Goal: Task Accomplishment & Management: Manage account settings

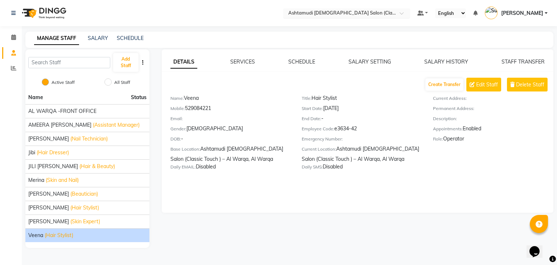
click at [366, 8] on div "Select Location × Ashtamudi [DEMOGRAPHIC_DATA] Salon (Classic Touch ) – Al Warq…" at bounding box center [346, 13] width 127 height 10
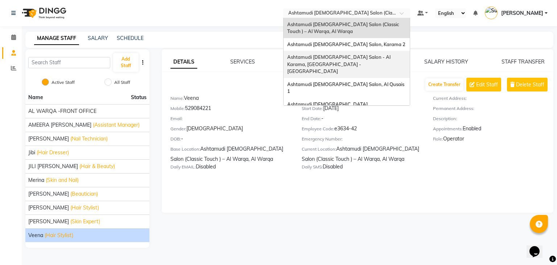
click at [380, 58] on span "Ashtamudi [DEMOGRAPHIC_DATA] Salon - Al Karama, [GEOGRAPHIC_DATA] -[GEOGRAPHIC_…" at bounding box center [339, 64] width 105 height 20
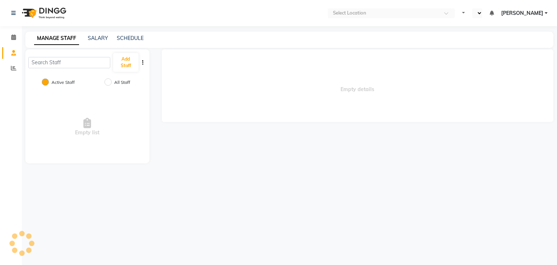
select select "en"
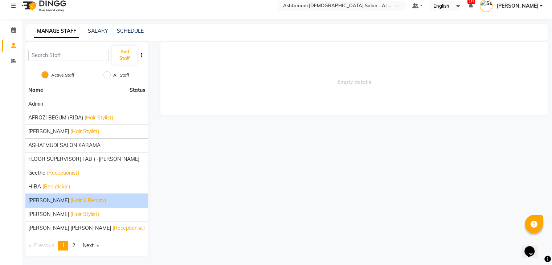
scroll to position [9, 0]
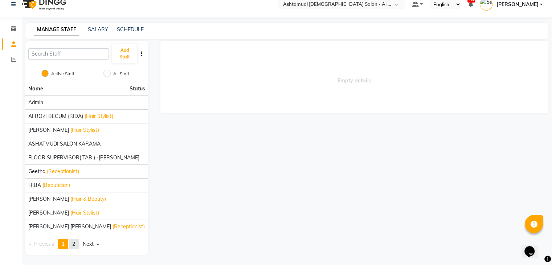
click at [73, 240] on link "page 2" at bounding box center [74, 244] width 10 height 10
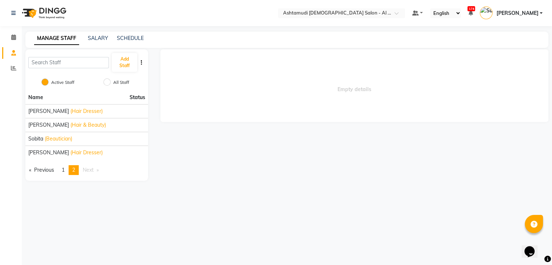
scroll to position [0, 0]
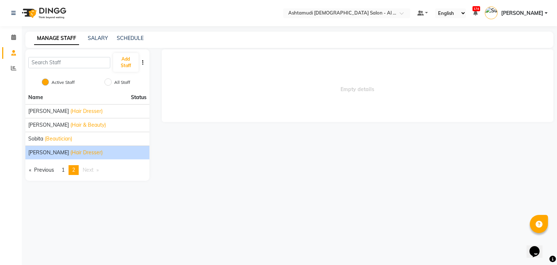
click at [48, 152] on span "Sonal Khade" at bounding box center [48, 153] width 41 height 8
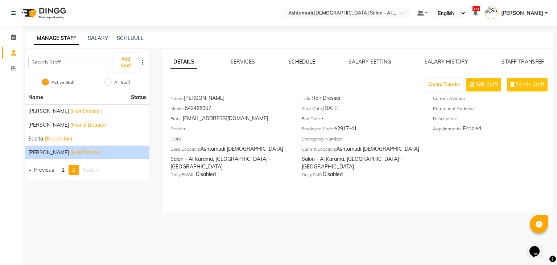
click at [299, 63] on link "SCHEDULE" at bounding box center [302, 61] width 27 height 7
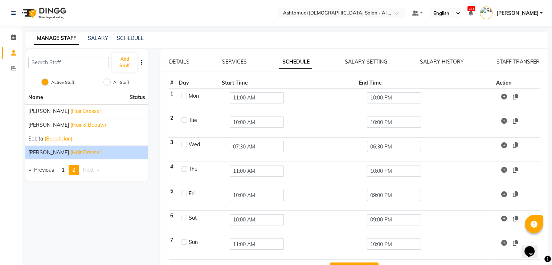
click at [185, 243] on label at bounding box center [183, 241] width 5 height 5
click at [185, 243] on input "checkbox" at bounding box center [183, 241] width 5 height 5
checkbox input "true"
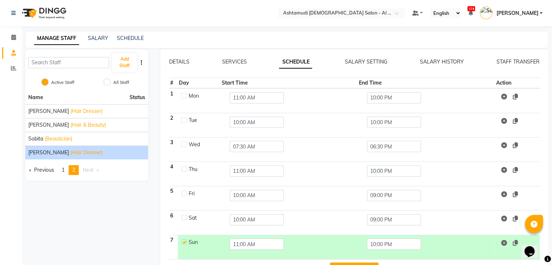
click at [184, 220] on div at bounding box center [183, 218] width 5 height 8
click at [184, 192] on label at bounding box center [183, 193] width 5 height 5
click at [184, 192] on input "checkbox" at bounding box center [183, 193] width 5 height 5
checkbox input "true"
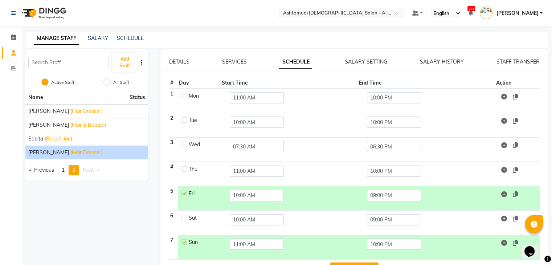
click at [185, 168] on label at bounding box center [183, 168] width 5 height 5
click at [185, 168] on input "checkbox" at bounding box center [183, 168] width 5 height 5
checkbox input "true"
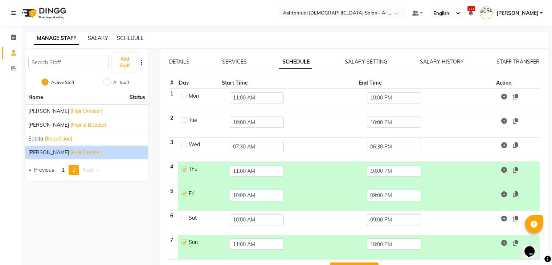
click at [184, 146] on label at bounding box center [183, 144] width 5 height 5
click at [184, 146] on input "checkbox" at bounding box center [183, 144] width 5 height 5
checkbox input "true"
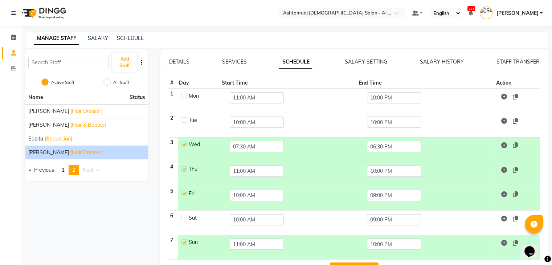
click at [183, 96] on label at bounding box center [183, 95] width 5 height 5
click at [183, 96] on input "checkbox" at bounding box center [183, 95] width 5 height 5
checkbox input "true"
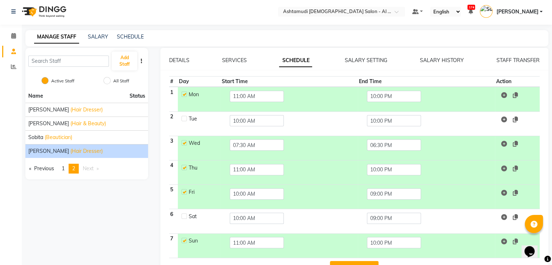
scroll to position [24, 0]
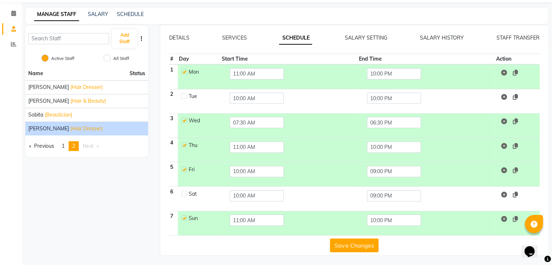
click at [355, 244] on button "Save Changes" at bounding box center [354, 245] width 49 height 14
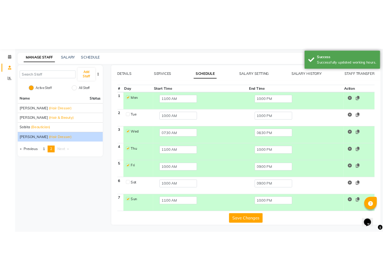
scroll to position [10, 0]
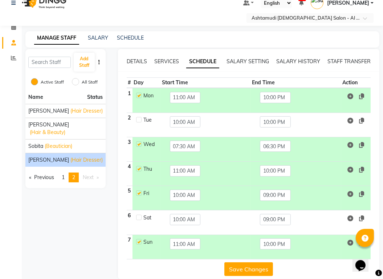
click at [330, 32] on div "MANAGE STAFF SALARY SCHEDULE" at bounding box center [202, 39] width 354 height 16
click at [174, 92] on input "11:00 AM" at bounding box center [185, 97] width 31 height 11
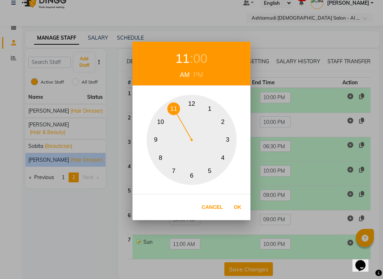
click at [164, 124] on button "10" at bounding box center [160, 121] width 13 height 13
click at [238, 206] on button "Ok" at bounding box center [237, 207] width 15 height 15
type input "10:00 AM"
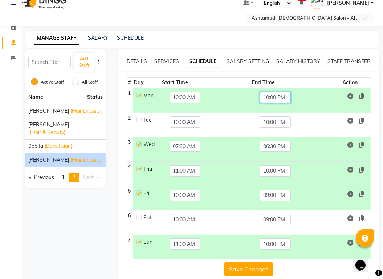
click at [267, 92] on input "10:00 PM" at bounding box center [275, 97] width 31 height 11
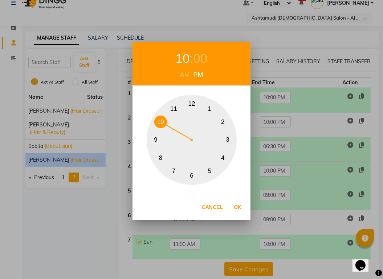
click at [154, 140] on button "9" at bounding box center [156, 140] width 13 height 13
click at [243, 205] on button "Ok" at bounding box center [237, 207] width 15 height 15
type input "09:00 PM"
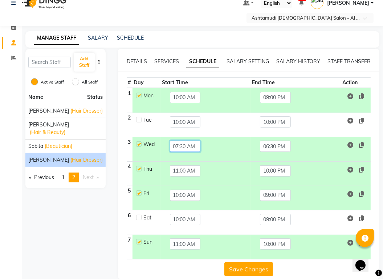
click at [177, 140] on input "07:30 AM" at bounding box center [185, 145] width 31 height 11
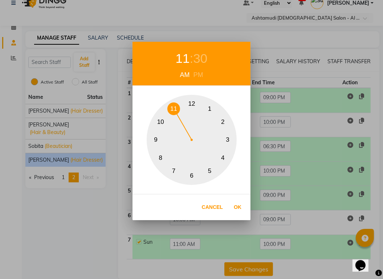
click at [171, 111] on button "11" at bounding box center [173, 108] width 13 height 13
click at [242, 205] on button "Ok" at bounding box center [237, 207] width 15 height 15
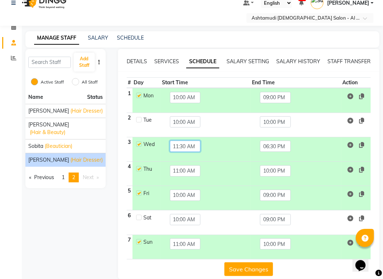
click at [181, 140] on input "11:30 AM" at bounding box center [185, 145] width 31 height 11
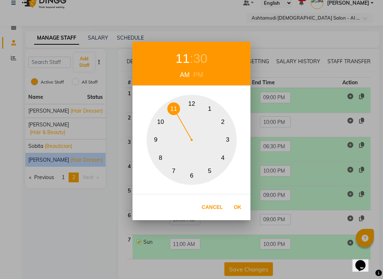
click at [192, 58] on span ":" at bounding box center [192, 58] width 4 height 14
click at [199, 58] on div "30" at bounding box center [200, 58] width 14 height 19
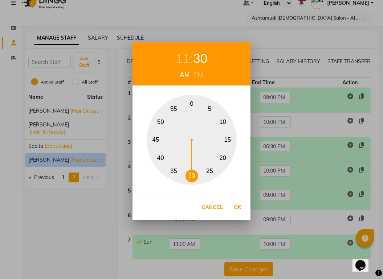
click at [192, 103] on button "0" at bounding box center [191, 104] width 13 height 13
click at [238, 205] on button "Ok" at bounding box center [237, 207] width 15 height 15
type input "11:00 AM"
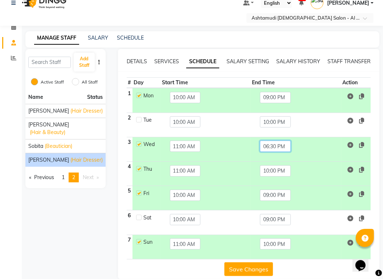
click at [278, 140] on input "06:30 PM" at bounding box center [275, 145] width 31 height 11
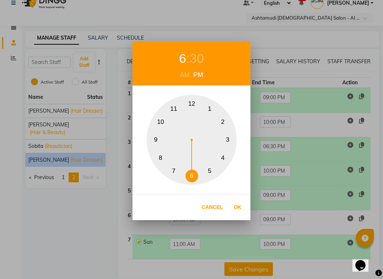
drag, startPoint x: 158, startPoint y: 119, endPoint x: 165, endPoint y: 120, distance: 7.3
click at [159, 119] on button "10" at bounding box center [160, 121] width 13 height 13
click at [194, 58] on div "30" at bounding box center [200, 58] width 14 height 19
click at [193, 103] on button "0" at bounding box center [191, 104] width 13 height 13
click at [192, 102] on button "0" at bounding box center [191, 104] width 13 height 13
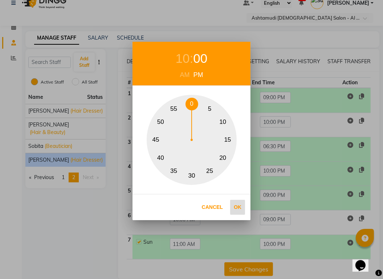
click at [236, 203] on button "Ok" at bounding box center [237, 207] width 15 height 15
type input "10:00 PM"
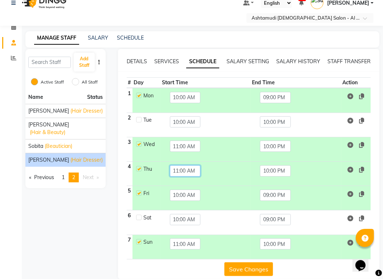
click at [182, 165] on input "11:00 AM" at bounding box center [185, 170] width 31 height 11
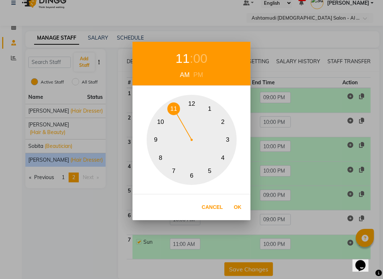
click at [158, 119] on button "10" at bounding box center [160, 121] width 13 height 13
click at [241, 206] on button "Ok" at bounding box center [237, 207] width 15 height 15
type input "10:00 AM"
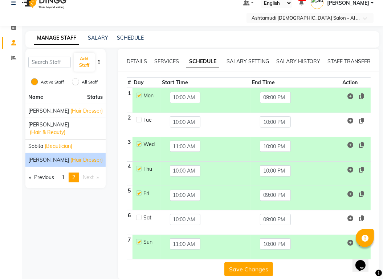
click at [265, 161] on td "10:00 PM" at bounding box center [296, 173] width 90 height 24
click at [267, 165] on input "10:00 PM" at bounding box center [275, 170] width 31 height 11
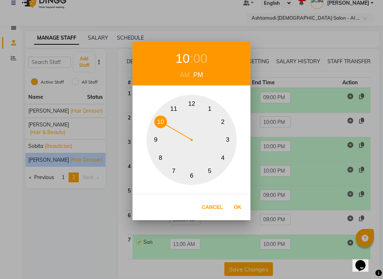
click at [155, 141] on button "9" at bounding box center [156, 140] width 13 height 13
click at [238, 206] on button "Ok" at bounding box center [237, 207] width 15 height 15
type input "09:00 PM"
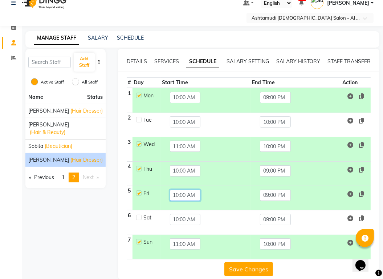
click at [178, 189] on input "10:00 AM" at bounding box center [185, 194] width 31 height 11
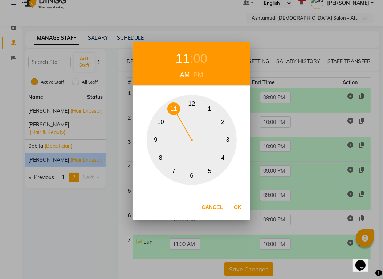
click at [173, 105] on button "11" at bounding box center [173, 108] width 13 height 13
click at [238, 206] on button "Ok" at bounding box center [237, 207] width 15 height 15
type input "11:00 AM"
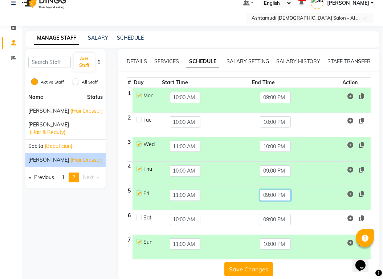
click at [273, 189] on input "09:00 PM" at bounding box center [275, 194] width 31 height 11
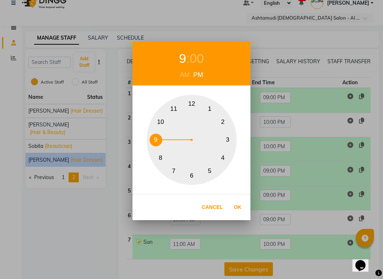
click at [163, 121] on button "10" at bounding box center [160, 121] width 13 height 13
click at [236, 205] on button "Ok" at bounding box center [237, 207] width 15 height 15
type input "10:00 PM"
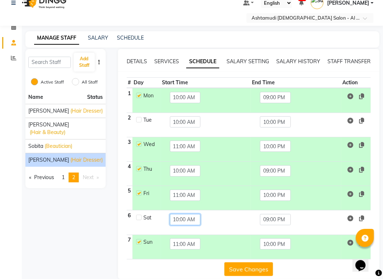
click at [182, 214] on input "10:00 AM" at bounding box center [185, 219] width 31 height 11
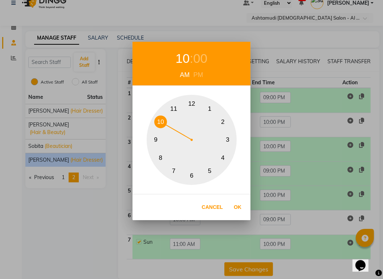
click at [174, 111] on button "11" at bounding box center [173, 108] width 13 height 13
click at [238, 205] on button "Ok" at bounding box center [237, 207] width 15 height 15
type input "11:00 AM"
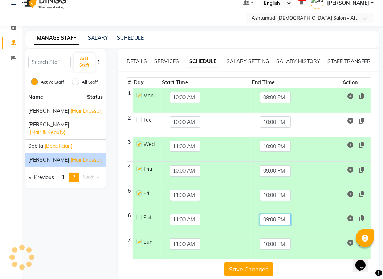
click at [271, 214] on input "09:00 PM" at bounding box center [275, 219] width 31 height 11
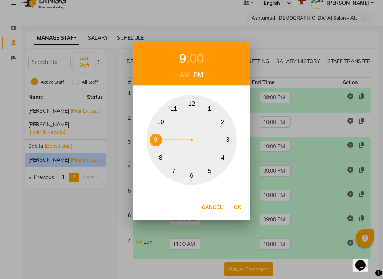
click at [163, 119] on button "10" at bounding box center [160, 121] width 13 height 13
click at [237, 205] on button "Ok" at bounding box center [237, 207] width 15 height 15
type input "10:00 PM"
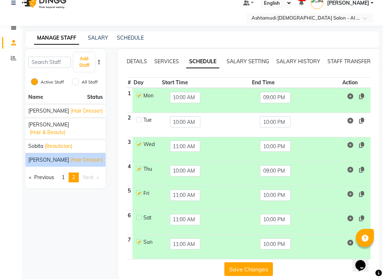
click at [141, 214] on label at bounding box center [138, 216] width 5 height 5
click at [141, 214] on input "checkbox" at bounding box center [138, 216] width 5 height 5
checkbox input "true"
click at [252, 262] on button "Save Changes" at bounding box center [248, 269] width 49 height 14
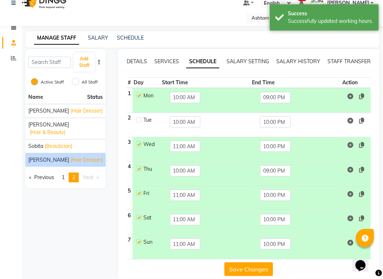
click at [252, 262] on button "Save Changes" at bounding box center [248, 269] width 49 height 14
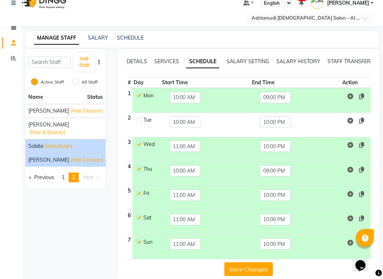
click at [64, 142] on span "(Beautician)" at bounding box center [59, 146] width 28 height 8
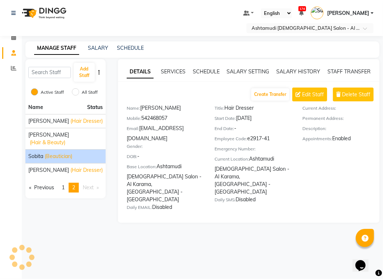
scroll to position [0, 0]
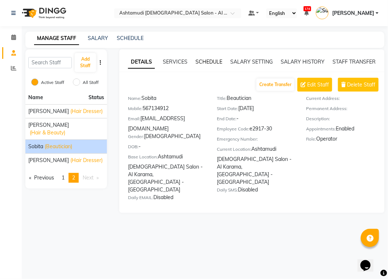
click at [213, 60] on link "SCHEDULE" at bounding box center [209, 61] width 27 height 7
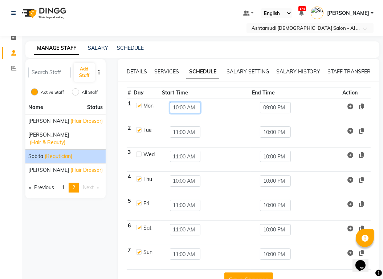
click at [180, 102] on input "10:00 AM" at bounding box center [185, 107] width 31 height 11
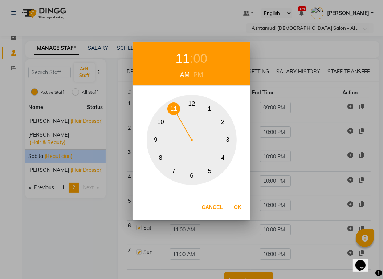
click at [175, 105] on button "11" at bounding box center [173, 108] width 13 height 13
click at [241, 208] on button "Ok" at bounding box center [237, 207] width 15 height 15
type input "11:00 AM"
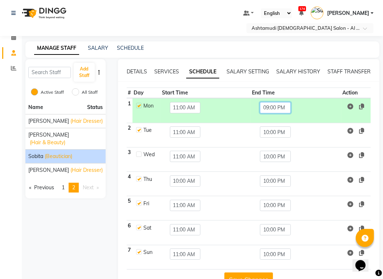
click at [275, 102] on input "09:00 PM" at bounding box center [275, 107] width 31 height 11
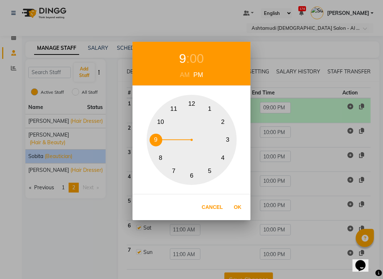
click at [163, 122] on button "10" at bounding box center [160, 121] width 13 height 13
click at [240, 202] on button "Ok" at bounding box center [237, 207] width 15 height 15
type input "10:00 PM"
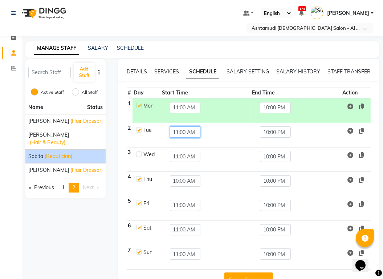
click at [173, 126] on input "11:00 AM" at bounding box center [185, 131] width 31 height 11
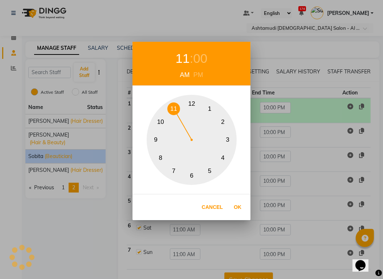
click at [163, 120] on button "10" at bounding box center [160, 121] width 13 height 13
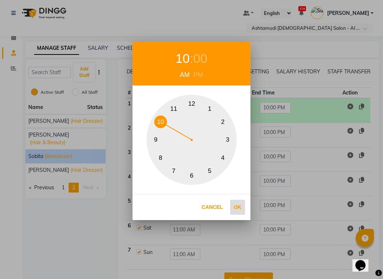
click at [237, 208] on button "Ok" at bounding box center [237, 207] width 15 height 15
type input "10:00 AM"
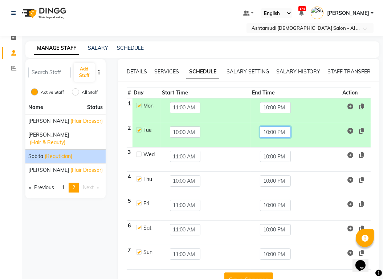
click at [279, 126] on input "10:00 PM" at bounding box center [275, 131] width 31 height 11
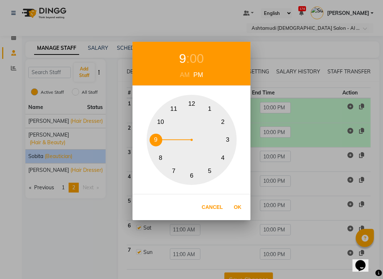
click at [156, 140] on button "9" at bounding box center [156, 140] width 13 height 13
click at [238, 206] on button "Ok" at bounding box center [237, 207] width 15 height 15
type input "09:00 PM"
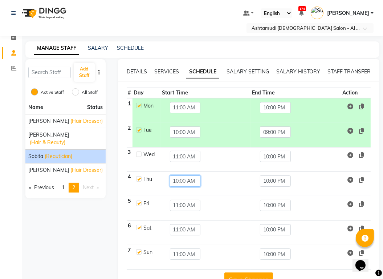
click at [178, 175] on input "10:00 AM" at bounding box center [185, 180] width 31 height 11
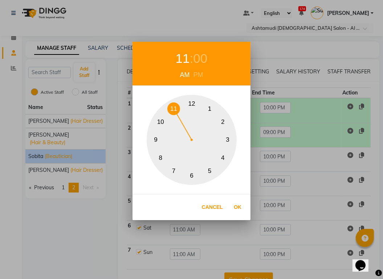
click at [177, 108] on button "11" at bounding box center [173, 108] width 13 height 13
click at [236, 207] on button "Ok" at bounding box center [237, 207] width 15 height 15
type input "11:00 AM"
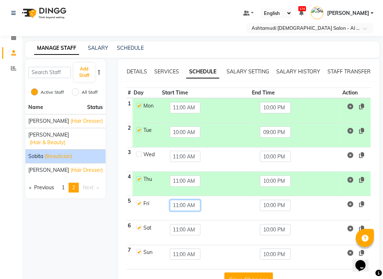
click at [178, 200] on input "11:00 AM" at bounding box center [185, 205] width 31 height 11
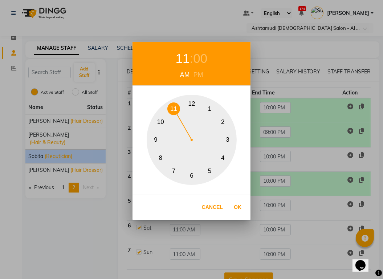
click at [157, 119] on button "10" at bounding box center [160, 121] width 13 height 13
click at [236, 209] on button "Ok" at bounding box center [237, 207] width 15 height 15
type input "10:00 AM"
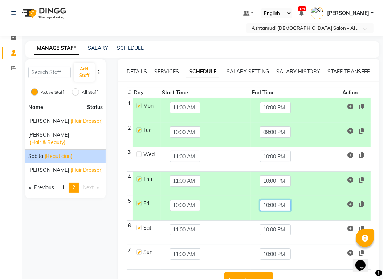
click at [269, 200] on input "10:00 PM" at bounding box center [275, 205] width 31 height 11
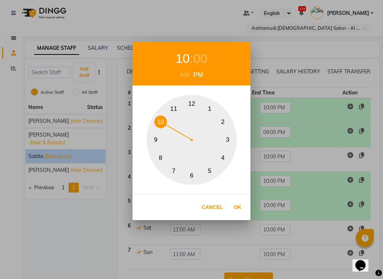
click at [156, 142] on button "9" at bounding box center [156, 140] width 13 height 13
click at [245, 209] on button "Ok" at bounding box center [237, 207] width 15 height 15
type input "09:00 PM"
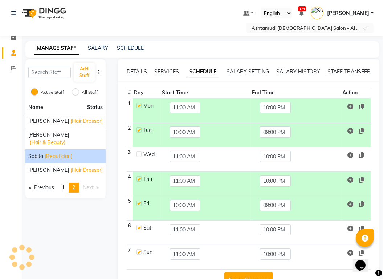
click at [242, 265] on button "Save Changes" at bounding box center [248, 279] width 49 height 14
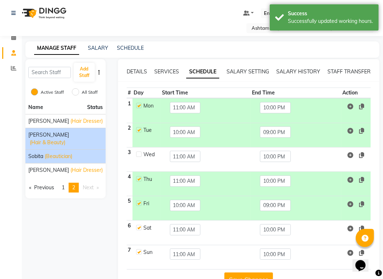
click at [61, 139] on span "(Hair & Beauty)" at bounding box center [48, 143] width 36 height 8
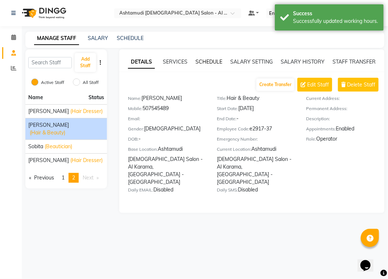
click at [209, 61] on link "SCHEDULE" at bounding box center [209, 61] width 27 height 7
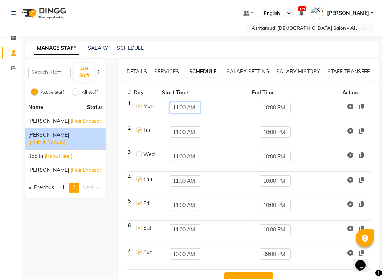
click at [179, 102] on input "11:00 AM" at bounding box center [185, 107] width 31 height 11
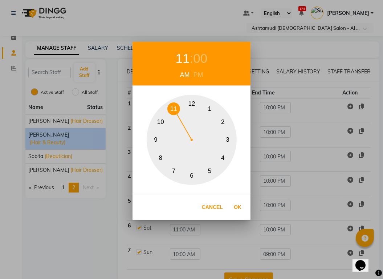
click at [160, 122] on button "10" at bounding box center [160, 121] width 13 height 13
click at [234, 203] on button "Ok" at bounding box center [237, 207] width 15 height 15
type input "10:00 AM"
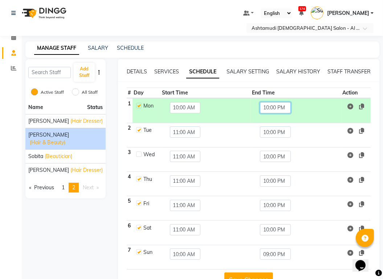
click at [268, 102] on input "10:00 PM" at bounding box center [275, 107] width 31 height 11
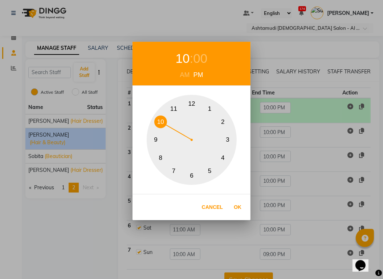
click at [158, 140] on button "9" at bounding box center [156, 140] width 13 height 13
click at [239, 208] on button "Ok" at bounding box center [237, 207] width 15 height 15
type input "09:00 PM"
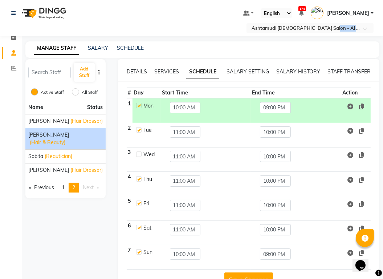
drag, startPoint x: 240, startPoint y: 3, endPoint x: 212, endPoint y: 1, distance: 27.7
click at [212, 1] on nav "Select Location × Ashtamudi Ladies Salon - Al Karama, Burjuman -Dubai Default P…" at bounding box center [191, 18] width 383 height 36
click at [279, 28] on div "Select Location × Ashtamudi Ladies Salon - Al Karama, Burjuman -Dubai Default P…" at bounding box center [191, 150] width 383 height 300
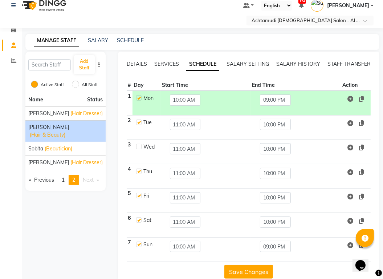
scroll to position [10, 0]
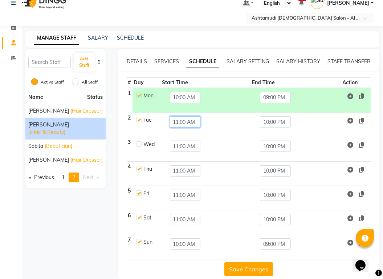
click at [183, 116] on input "11:00 AM" at bounding box center [185, 121] width 31 height 11
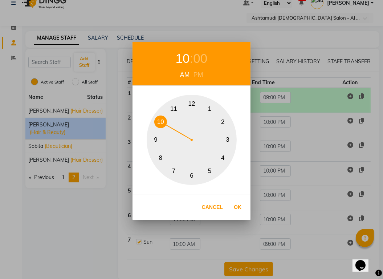
click at [162, 122] on button "10" at bounding box center [160, 121] width 13 height 13
click at [239, 209] on button "Ok" at bounding box center [237, 207] width 15 height 15
type input "10:00 AM"
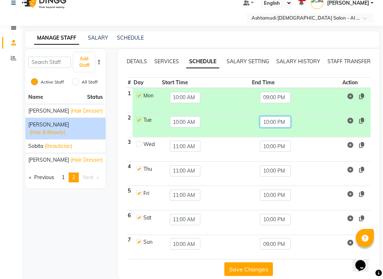
click at [268, 116] on input "10:00 PM" at bounding box center [275, 121] width 31 height 11
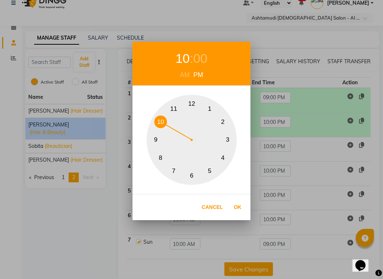
click at [155, 139] on button "9" at bounding box center [156, 140] width 13 height 13
click at [239, 205] on button "Ok" at bounding box center [237, 207] width 15 height 15
type input "09:00 PM"
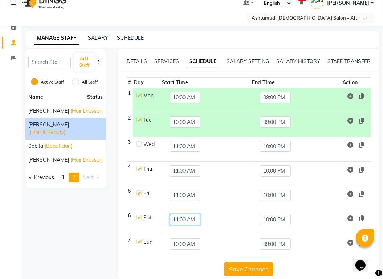
click at [191, 214] on input "11:00 AM" at bounding box center [185, 219] width 31 height 11
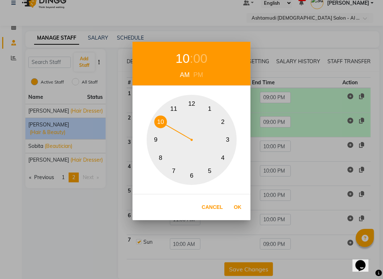
click at [161, 121] on button "10" at bounding box center [160, 121] width 13 height 13
click at [239, 209] on button "Ok" at bounding box center [237, 207] width 15 height 15
type input "10:00 AM"
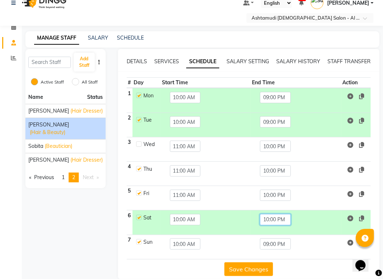
click at [267, 214] on input "10:00 PM" at bounding box center [275, 219] width 31 height 11
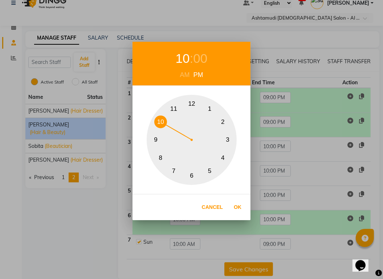
click at [156, 140] on button "9" at bounding box center [156, 140] width 13 height 13
click at [240, 206] on button "Ok" at bounding box center [237, 207] width 15 height 15
type input "09:00 PM"
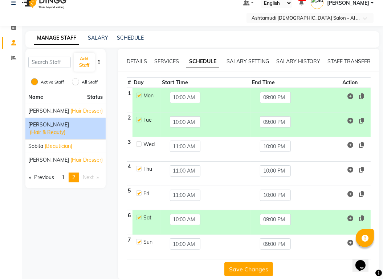
click at [244, 262] on button "Save Changes" at bounding box center [248, 269] width 49 height 14
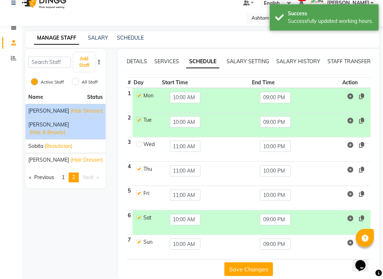
click at [44, 107] on span "Neha Kanojia" at bounding box center [48, 111] width 41 height 8
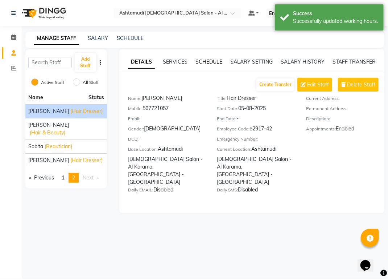
click at [213, 60] on link "SCHEDULE" at bounding box center [209, 61] width 27 height 7
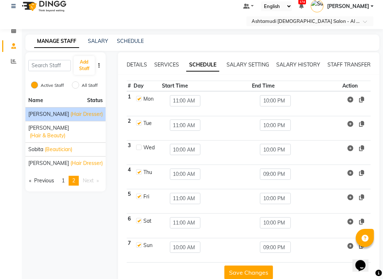
scroll to position [10, 0]
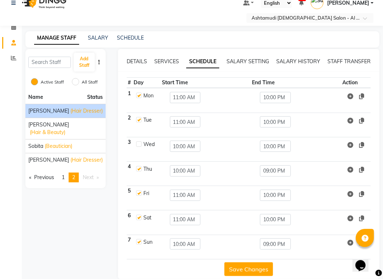
click at [241, 262] on button "Save Changes" at bounding box center [248, 269] width 49 height 14
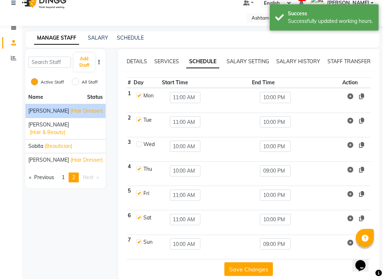
click at [242, 262] on button "Save Changes" at bounding box center [248, 269] width 49 height 14
click at [65, 174] on span "1" at bounding box center [63, 177] width 3 height 7
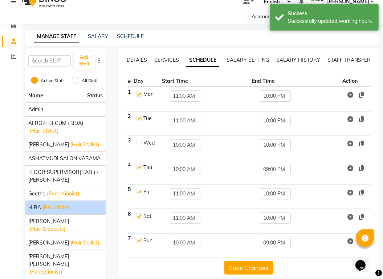
scroll to position [20, 0]
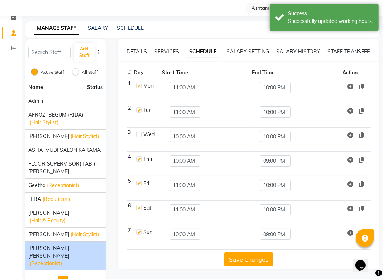
click at [59, 259] on span "(Receptionist)" at bounding box center [46, 263] width 32 height 8
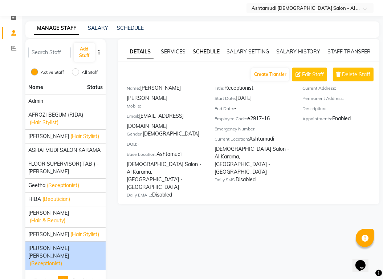
click at [202, 48] on link "SCHEDULE" at bounding box center [206, 51] width 27 height 7
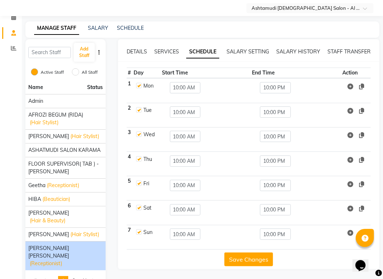
click at [138, 83] on label at bounding box center [138, 85] width 5 height 5
click at [138, 83] on input "checkbox" at bounding box center [138, 85] width 5 height 5
checkbox input "false"
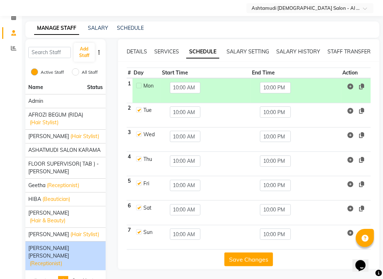
click at [236, 252] on button "Save Changes" at bounding box center [248, 259] width 49 height 14
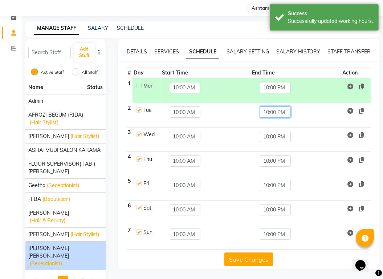
click at [263, 106] on input "10:00 PM" at bounding box center [275, 111] width 31 height 11
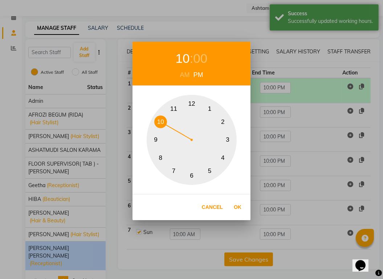
click at [157, 140] on button "9" at bounding box center [156, 140] width 13 height 13
click at [236, 208] on button "Ok" at bounding box center [237, 207] width 15 height 15
type input "09:00 PM"
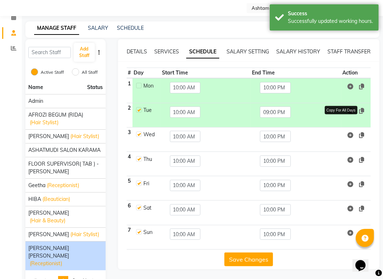
click at [363, 108] on icon at bounding box center [361, 111] width 5 height 6
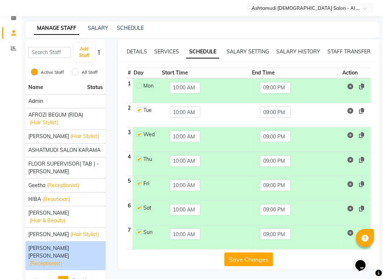
click at [240, 252] on button "Save Changes" at bounding box center [248, 259] width 49 height 14
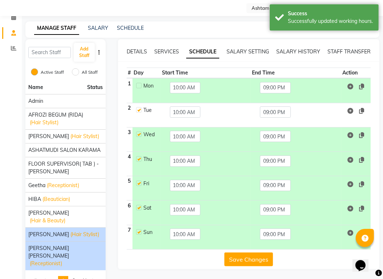
click at [54, 230] on span "MANPREET" at bounding box center [48, 234] width 41 height 8
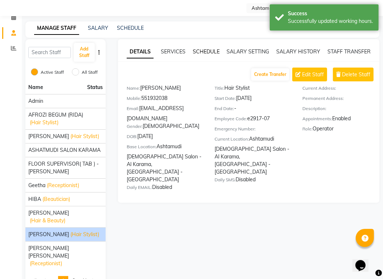
click at [208, 48] on link "SCHEDULE" at bounding box center [206, 51] width 27 height 7
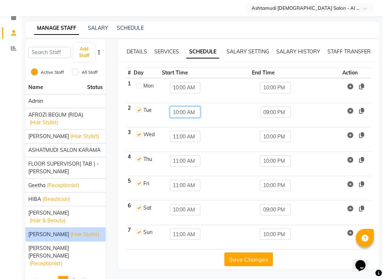
click at [176, 106] on input "10:00 AM" at bounding box center [185, 111] width 31 height 11
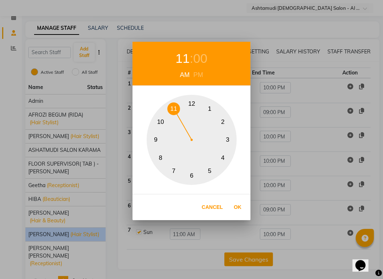
click at [176, 103] on button "11" at bounding box center [173, 108] width 13 height 13
click at [239, 208] on button "Ok" at bounding box center [237, 207] width 15 height 15
type input "11:00 AM"
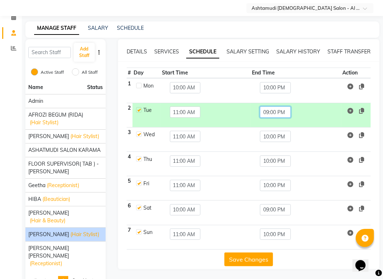
click at [266, 106] on input "09:00 PM" at bounding box center [275, 111] width 31 height 11
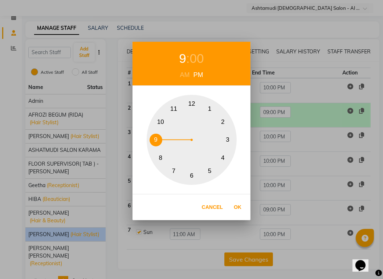
click at [160, 120] on button "10" at bounding box center [160, 121] width 13 height 13
click at [238, 204] on button "Ok" at bounding box center [237, 207] width 15 height 15
type input "10:00 PM"
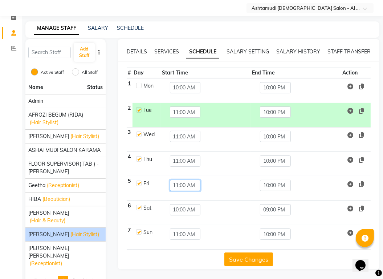
click at [175, 180] on input "11:00 AM" at bounding box center [185, 185] width 31 height 11
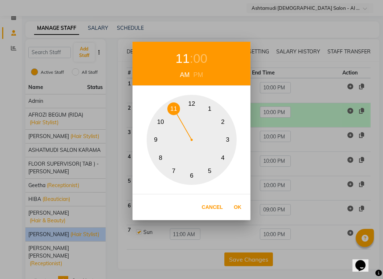
click at [163, 118] on button "10" at bounding box center [160, 121] width 13 height 13
click at [236, 206] on button "Ok" at bounding box center [237, 207] width 15 height 15
type input "10:00 AM"
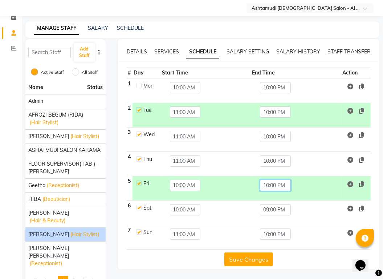
click at [269, 180] on input "10:00 PM" at bounding box center [275, 185] width 31 height 11
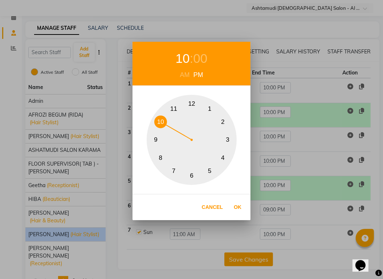
click at [154, 141] on button "9" at bounding box center [156, 140] width 13 height 13
click at [240, 205] on button "Ok" at bounding box center [237, 207] width 15 height 15
type input "09:00 PM"
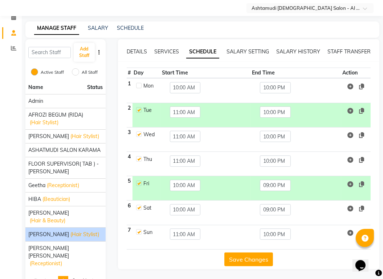
click at [242, 252] on button "Save Changes" at bounding box center [248, 259] width 49 height 14
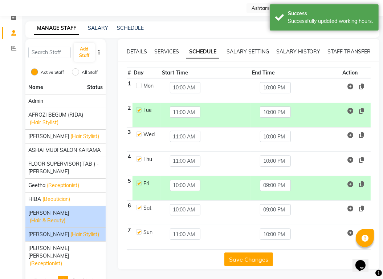
click at [65, 217] on span "(Hair & Beauty)" at bounding box center [48, 221] width 36 height 8
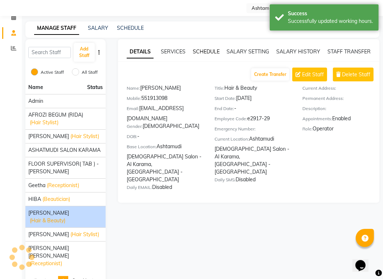
click at [205, 48] on link "SCHEDULE" at bounding box center [206, 51] width 27 height 7
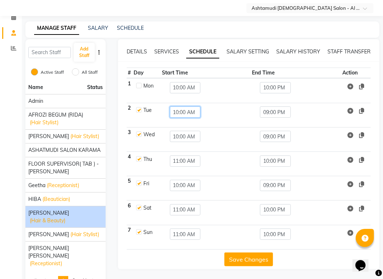
click at [174, 106] on input "10:00 AM" at bounding box center [185, 111] width 31 height 11
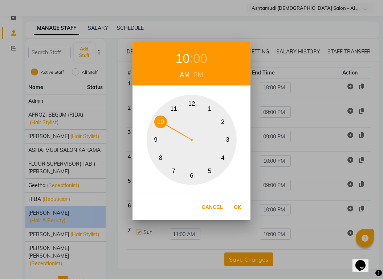
click at [174, 111] on button "11" at bounding box center [173, 108] width 13 height 13
click at [242, 207] on button "Ok" at bounding box center [237, 207] width 15 height 15
type input "11:00 AM"
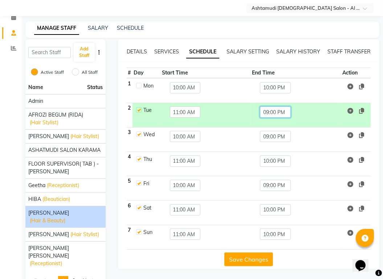
click at [271, 106] on input "09:00 PM" at bounding box center [275, 111] width 31 height 11
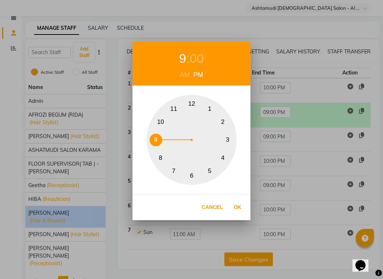
click at [161, 121] on button "10" at bounding box center [160, 121] width 13 height 13
click at [233, 206] on button "Ok" at bounding box center [237, 207] width 15 height 15
type input "10:00 PM"
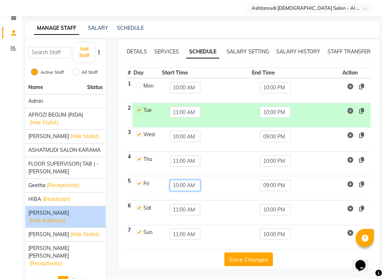
click at [183, 180] on input "10:00 AM" at bounding box center [185, 185] width 31 height 11
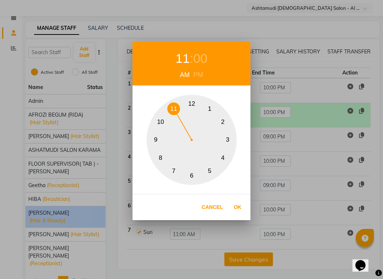
click at [172, 110] on button "11" at bounding box center [173, 108] width 13 height 13
click at [239, 204] on button "Ok" at bounding box center [237, 207] width 15 height 15
type input "11:00 AM"
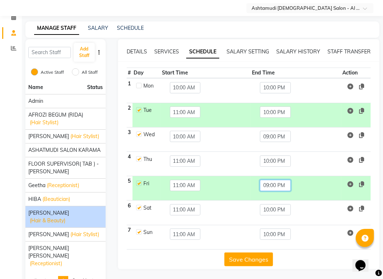
click at [266, 180] on input "09:00 PM" at bounding box center [275, 185] width 31 height 11
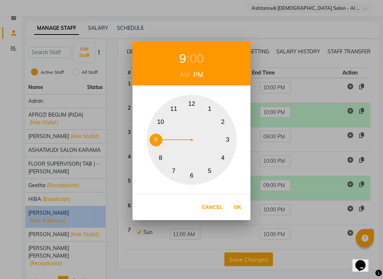
click at [162, 123] on button "10" at bounding box center [160, 121] width 13 height 13
click at [238, 206] on button "Ok" at bounding box center [237, 207] width 15 height 15
type input "10:00 PM"
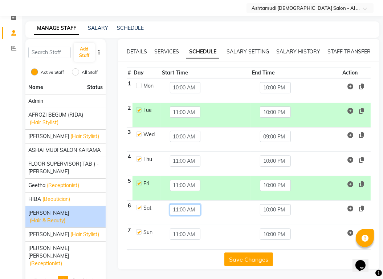
click at [179, 204] on input "11:00 AM" at bounding box center [185, 209] width 31 height 11
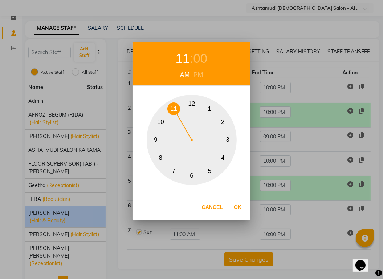
click at [160, 121] on button "10" at bounding box center [160, 121] width 13 height 13
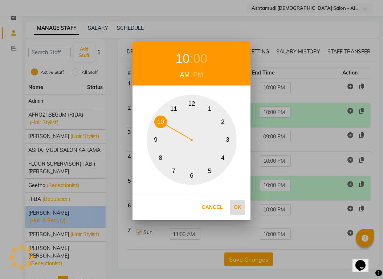
click at [238, 206] on button "Ok" at bounding box center [237, 207] width 15 height 15
type input "10:00 AM"
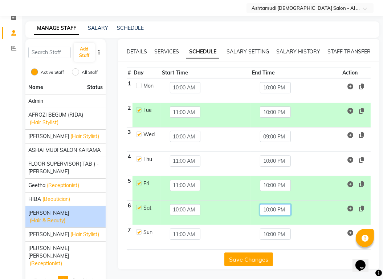
click at [271, 204] on input "10:00 PM" at bounding box center [275, 209] width 31 height 11
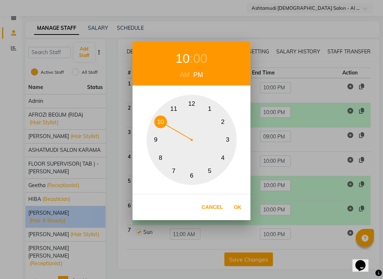
click at [155, 140] on button "9" at bounding box center [156, 140] width 13 height 13
click at [237, 209] on button "Ok" at bounding box center [237, 207] width 15 height 15
type input "09:00 PM"
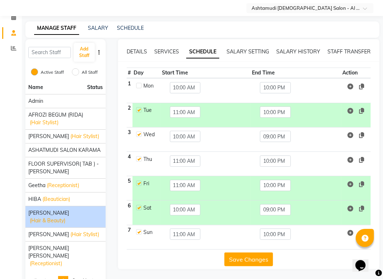
click at [243, 252] on button "Save Changes" at bounding box center [248, 259] width 49 height 14
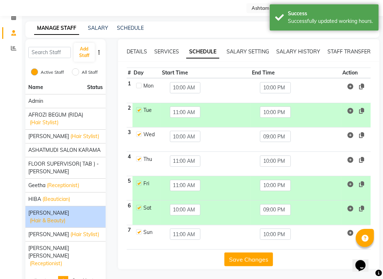
click at [243, 252] on button "Save Changes" at bounding box center [248, 259] width 49 height 14
click at [61, 195] on span "(Beautician)" at bounding box center [56, 199] width 28 height 8
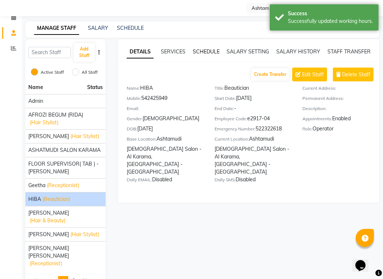
click at [203, 48] on link "SCHEDULE" at bounding box center [206, 51] width 27 height 7
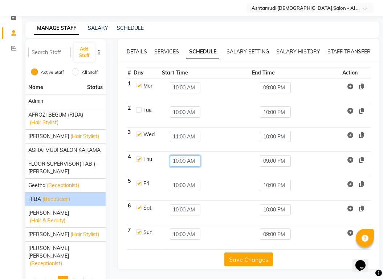
click at [170, 155] on input "10:00 AM" at bounding box center [185, 160] width 31 height 11
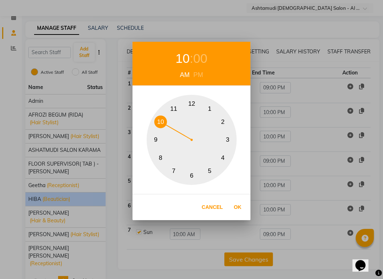
click at [173, 108] on button "11" at bounding box center [173, 108] width 13 height 13
click at [237, 207] on button "Ok" at bounding box center [237, 207] width 15 height 15
type input "11:00 AM"
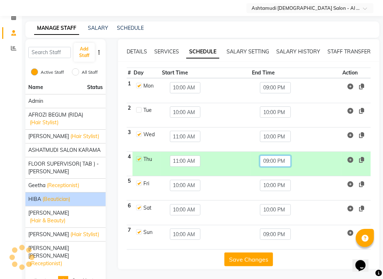
click at [273, 155] on input "09:00 PM" at bounding box center [275, 160] width 31 height 11
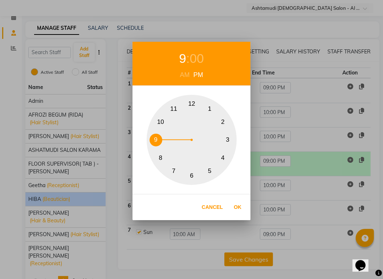
click at [161, 118] on button "10" at bounding box center [160, 121] width 13 height 13
click at [234, 206] on button "Ok" at bounding box center [237, 207] width 15 height 15
type input "10:00 PM"
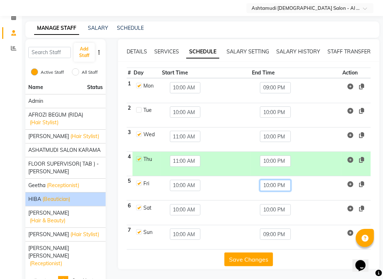
click at [282, 180] on input "10:00 PM" at bounding box center [275, 185] width 31 height 11
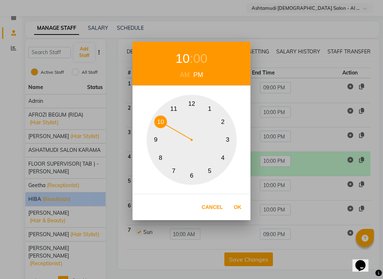
click at [157, 136] on button "9" at bounding box center [156, 140] width 13 height 13
click at [237, 207] on button "Ok" at bounding box center [237, 207] width 15 height 15
type input "09:00 PM"
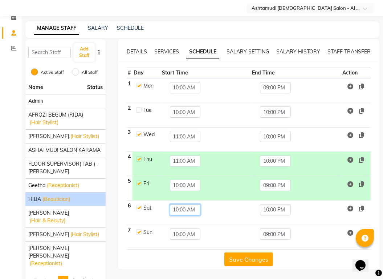
click at [180, 204] on input "10:00 AM" at bounding box center [185, 209] width 31 height 11
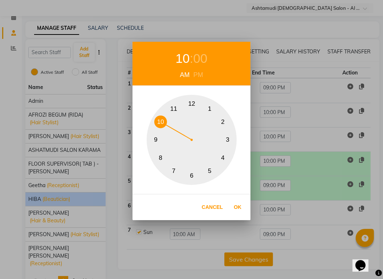
click at [172, 107] on button "11" at bounding box center [173, 108] width 13 height 13
click at [238, 209] on button "Ok" at bounding box center [237, 207] width 15 height 15
type input "11:00 AM"
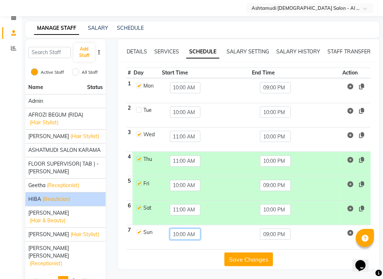
click at [180, 228] on input "10:00 AM" at bounding box center [185, 233] width 31 height 11
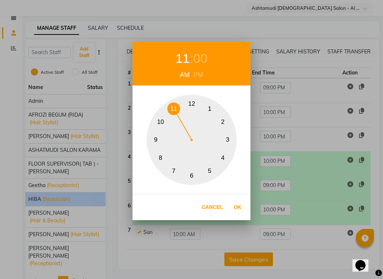
click at [175, 106] on button "11" at bounding box center [173, 108] width 13 height 13
click at [233, 205] on button "Ok" at bounding box center [237, 207] width 15 height 15
type input "11:00 AM"
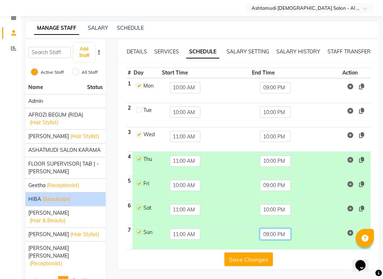
click at [270, 228] on input "09:00 PM" at bounding box center [275, 233] width 31 height 11
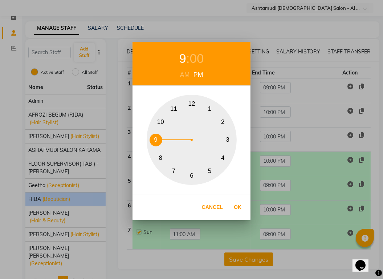
click at [160, 120] on button "10" at bounding box center [160, 121] width 13 height 13
click at [241, 208] on button "Ok" at bounding box center [237, 207] width 15 height 15
type input "10:00 PM"
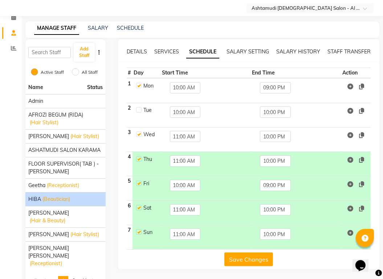
click at [248, 252] on button "Save Changes" at bounding box center [248, 259] width 49 height 14
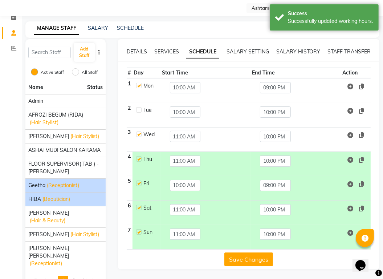
click at [70, 181] on span "(Receptionist)" at bounding box center [63, 185] width 32 height 8
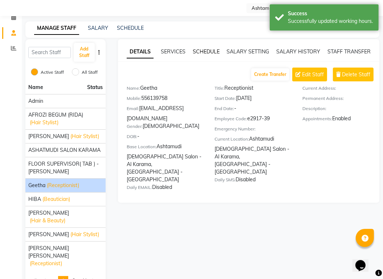
click at [202, 48] on link "SCHEDULE" at bounding box center [206, 51] width 27 height 7
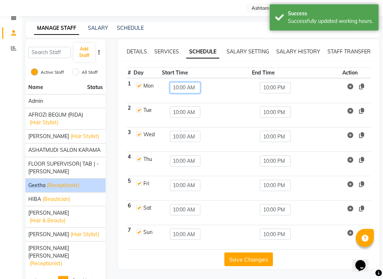
click at [178, 82] on input "10:00 AM" at bounding box center [185, 87] width 31 height 11
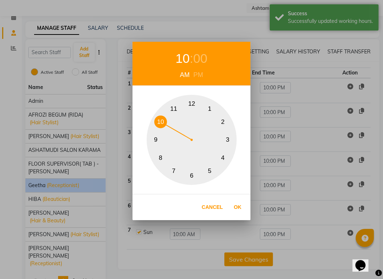
click at [172, 106] on button "11" at bounding box center [173, 108] width 13 height 13
click at [235, 205] on button "Ok" at bounding box center [237, 207] width 15 height 15
type input "11:00 AM"
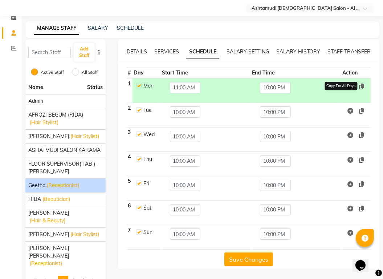
click at [361, 83] on icon at bounding box center [361, 86] width 5 height 6
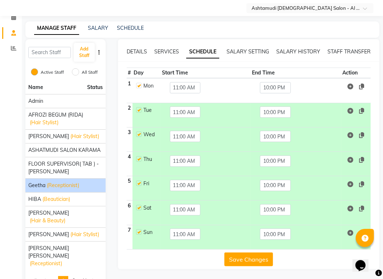
click at [139, 107] on label at bounding box center [138, 109] width 5 height 5
click at [139, 107] on input "checkbox" at bounding box center [138, 109] width 5 height 5
checkbox input "false"
click at [249, 252] on button "Save Changes" at bounding box center [248, 259] width 49 height 14
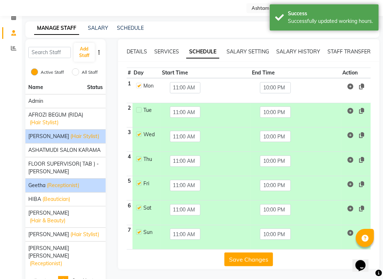
click at [73, 132] on span "(Hair Stylist)" at bounding box center [84, 136] width 29 height 8
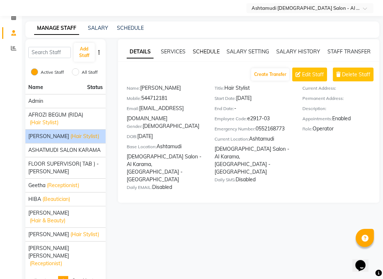
click at [211, 48] on link "SCHEDULE" at bounding box center [206, 51] width 27 height 7
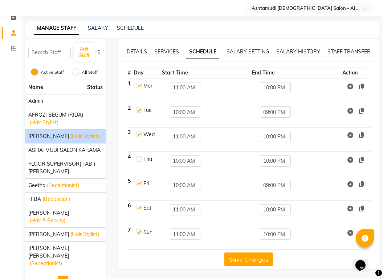
click at [141, 83] on label at bounding box center [138, 85] width 5 height 5
click at [141, 83] on input "checkbox" at bounding box center [138, 85] width 5 height 5
checkbox input "false"
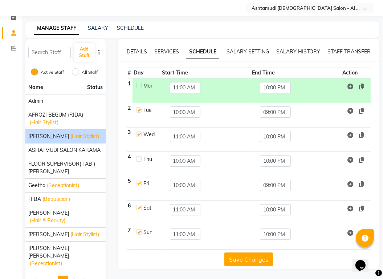
click at [138, 156] on label at bounding box center [138, 158] width 5 height 5
click at [138, 156] on input "checkbox" at bounding box center [138, 158] width 5 height 5
checkbox input "true"
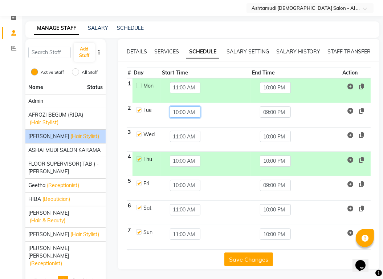
click at [178, 106] on input "10:00 AM" at bounding box center [185, 111] width 31 height 11
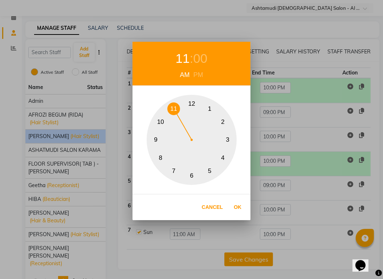
click at [169, 106] on button "11" at bounding box center [173, 108] width 13 height 13
click at [237, 207] on button "Ok" at bounding box center [237, 207] width 15 height 15
type input "11:00 AM"
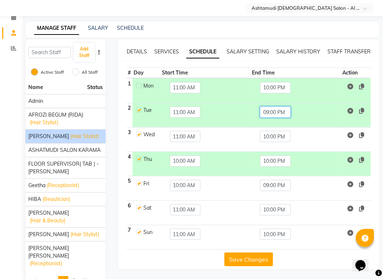
click at [270, 106] on input "09:00 PM" at bounding box center [275, 111] width 31 height 11
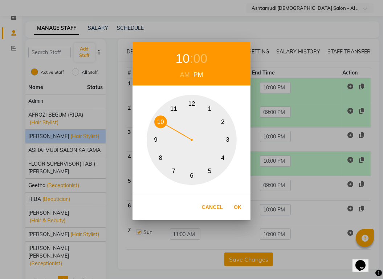
click at [165, 122] on button "10" at bounding box center [160, 121] width 13 height 13
click at [236, 206] on button "Ok" at bounding box center [237, 207] width 15 height 15
type input "10:00 PM"
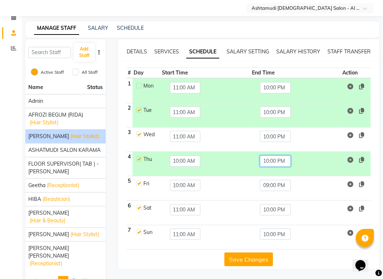
click at [268, 155] on input "10:00 PM" at bounding box center [275, 160] width 31 height 11
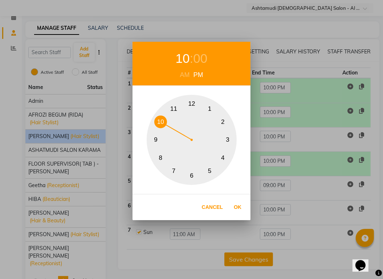
click at [156, 136] on button "9" at bounding box center [156, 140] width 13 height 13
click at [238, 208] on button "Ok" at bounding box center [237, 207] width 15 height 15
type input "09:00 PM"
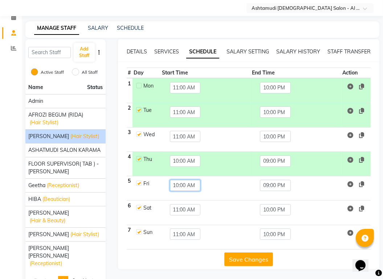
click at [186, 180] on input "10:00 AM" at bounding box center [185, 185] width 31 height 11
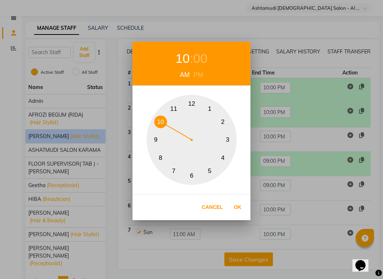
click at [173, 106] on button "11" at bounding box center [173, 108] width 13 height 13
drag, startPoint x: 237, startPoint y: 206, endPoint x: 242, endPoint y: 203, distance: 6.2
click at [238, 208] on button "Ok" at bounding box center [237, 207] width 15 height 15
type input "11:00 AM"
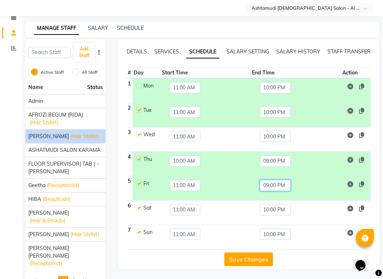
click at [268, 180] on input "09:00 PM" at bounding box center [275, 185] width 31 height 11
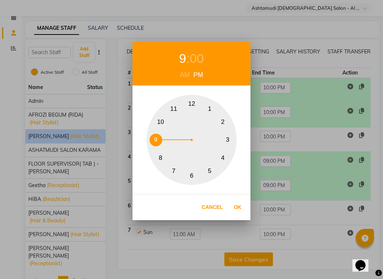
click at [162, 122] on button "10" at bounding box center [160, 121] width 13 height 13
click at [234, 205] on button "Ok" at bounding box center [237, 207] width 15 height 15
type input "10:00 PM"
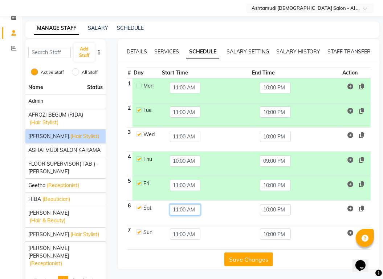
click at [179, 204] on input "11:00 AM" at bounding box center [185, 209] width 31 height 11
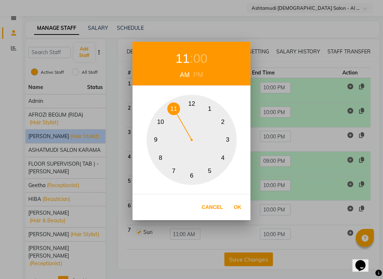
click at [161, 122] on button "10" at bounding box center [160, 121] width 13 height 13
click at [239, 208] on button "Ok" at bounding box center [237, 207] width 15 height 15
type input "10:00 AM"
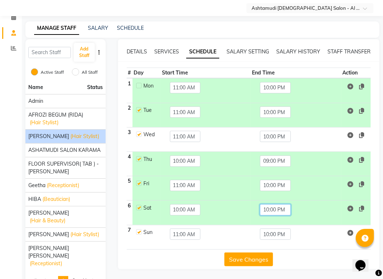
click at [271, 204] on input "10:00 PM" at bounding box center [275, 209] width 31 height 11
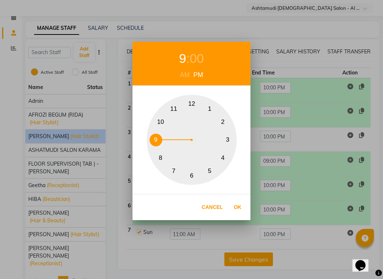
click at [156, 138] on button "9" at bounding box center [156, 140] width 13 height 13
click at [240, 205] on button "Ok" at bounding box center [237, 207] width 15 height 15
type input "09:00 PM"
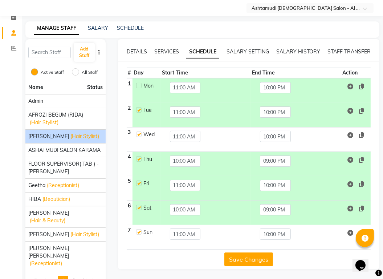
click at [260, 252] on button "Save Changes" at bounding box center [248, 259] width 49 height 14
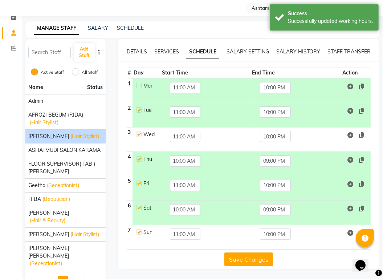
click at [260, 252] on button "Save Changes" at bounding box center [248, 259] width 49 height 14
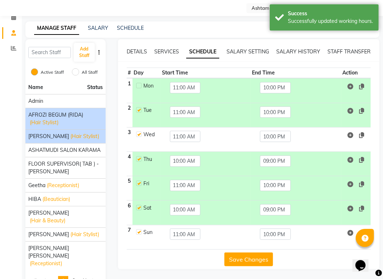
click at [68, 111] on div "AFROZI BEGUM (RIDA) (Hair Stylist)" at bounding box center [65, 118] width 74 height 15
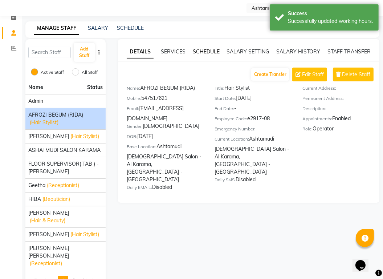
click at [206, 48] on link "SCHEDULE" at bounding box center [206, 51] width 27 height 7
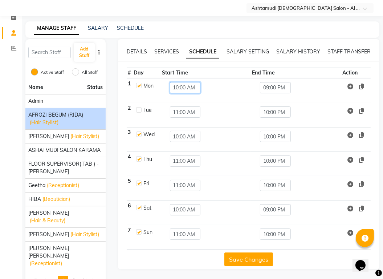
click at [178, 82] on input "10:00 AM" at bounding box center [185, 87] width 31 height 11
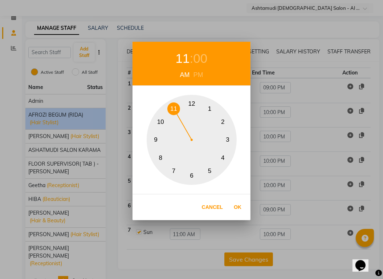
drag, startPoint x: 171, startPoint y: 109, endPoint x: 175, endPoint y: 110, distance: 3.7
click at [171, 109] on button "11" at bounding box center [173, 108] width 13 height 13
click at [233, 207] on button "Ok" at bounding box center [237, 207] width 15 height 15
type input "11:00 AM"
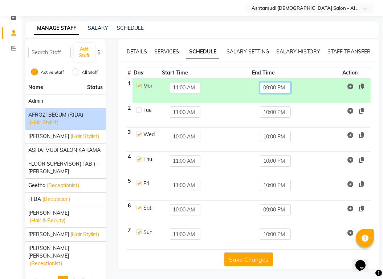
click at [265, 82] on input "09:00 PM" at bounding box center [275, 87] width 31 height 11
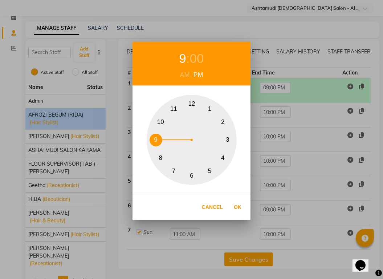
click at [162, 120] on button "10" at bounding box center [160, 121] width 13 height 13
click at [238, 202] on button "Ok" at bounding box center [237, 207] width 15 height 15
type input "10:00 PM"
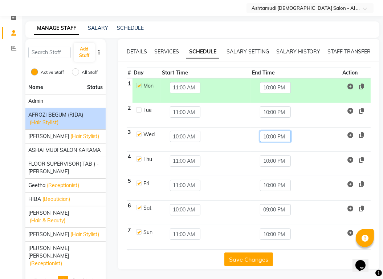
click at [277, 131] on input "10:00 PM" at bounding box center [275, 136] width 31 height 11
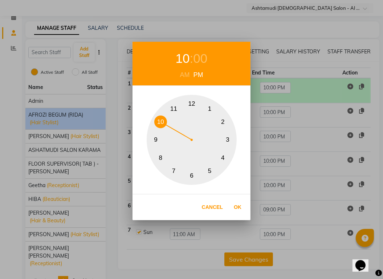
click at [156, 143] on button "9" at bounding box center [156, 140] width 13 height 13
click at [234, 205] on button "Ok" at bounding box center [237, 207] width 15 height 15
type input "09:00 PM"
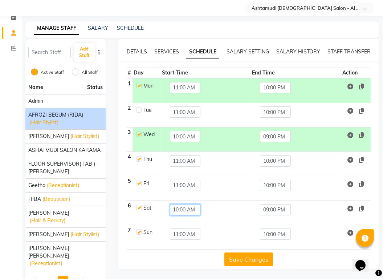
click at [180, 204] on input "10:00 AM" at bounding box center [185, 209] width 31 height 11
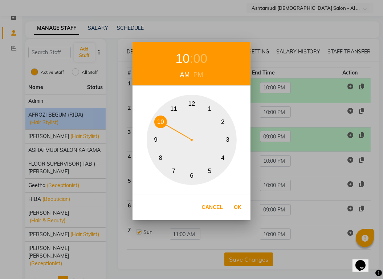
click at [173, 110] on button "11" at bounding box center [173, 108] width 13 height 13
click at [240, 208] on button "Ok" at bounding box center [237, 207] width 15 height 15
type input "11:00 AM"
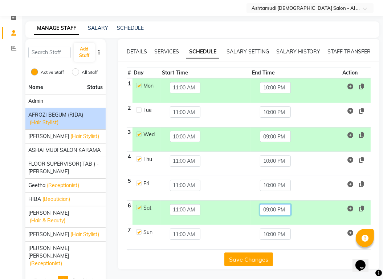
click at [274, 204] on input "09:00 PM" at bounding box center [275, 209] width 31 height 11
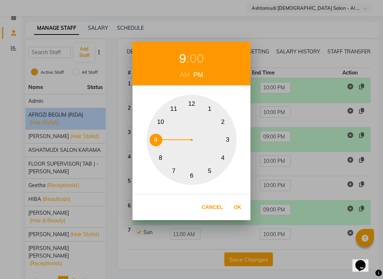
click at [164, 120] on button "10" at bounding box center [160, 121] width 13 height 13
click at [238, 206] on button "Ok" at bounding box center [237, 207] width 15 height 15
type input "10:00 PM"
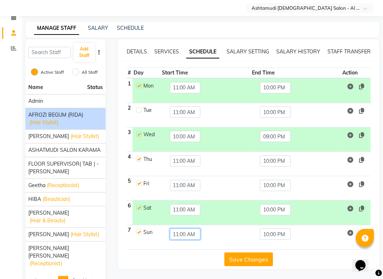
click at [183, 228] on input "11:00 AM" at bounding box center [185, 233] width 31 height 11
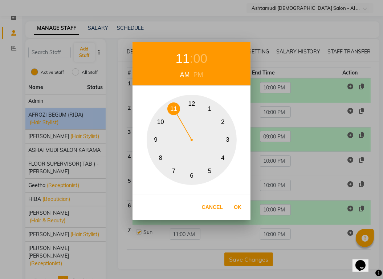
click at [161, 121] on button "10" at bounding box center [160, 121] width 13 height 13
click at [244, 209] on button "Ok" at bounding box center [237, 207] width 15 height 15
type input "10:00 AM"
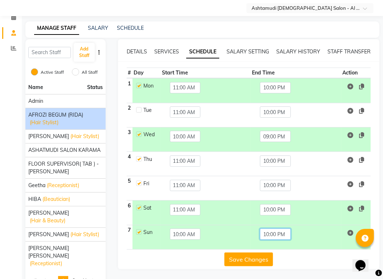
click at [267, 228] on input "10:00 PM" at bounding box center [275, 233] width 31 height 11
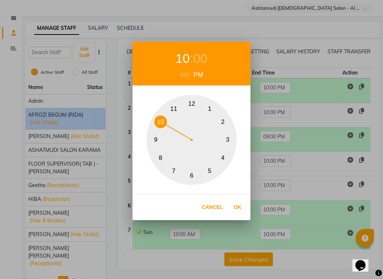
click at [157, 140] on button "9" at bounding box center [156, 140] width 13 height 13
click at [240, 205] on button "Ok" at bounding box center [237, 207] width 15 height 15
type input "09:00 PM"
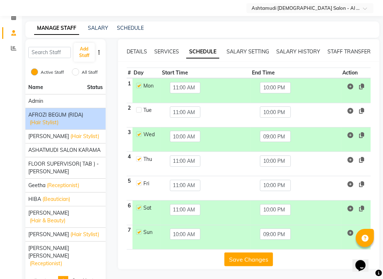
click at [238, 252] on button "Save Changes" at bounding box center [248, 259] width 49 height 14
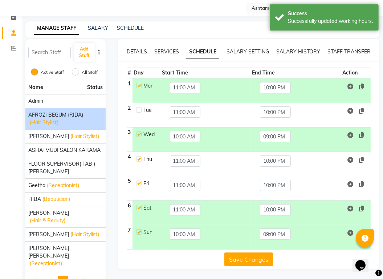
click at [238, 252] on button "Save Changes" at bounding box center [248, 259] width 49 height 14
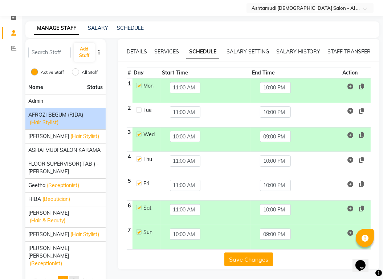
click at [75, 265] on span "2" at bounding box center [73, 280] width 3 height 7
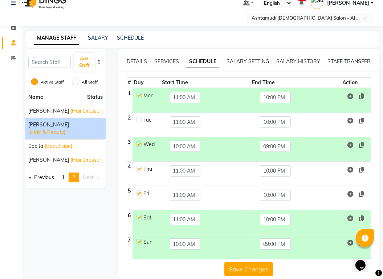
click at [62, 128] on span "(Hair & Beauty)" at bounding box center [48, 132] width 36 height 8
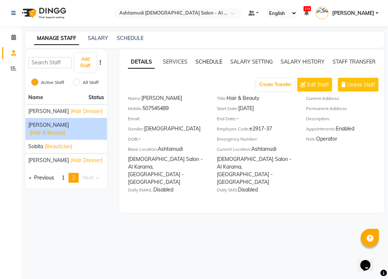
click at [213, 65] on link "SCHEDULE" at bounding box center [209, 61] width 27 height 7
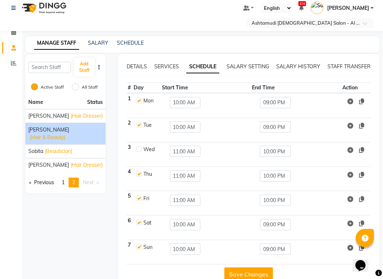
scroll to position [10, 0]
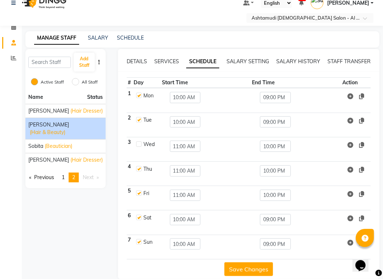
click at [237, 262] on button "Save Changes" at bounding box center [248, 269] width 49 height 14
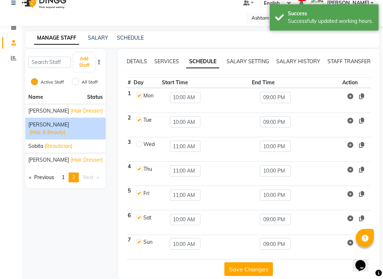
click at [237, 262] on button "Save Changes" at bounding box center [248, 269] width 49 height 14
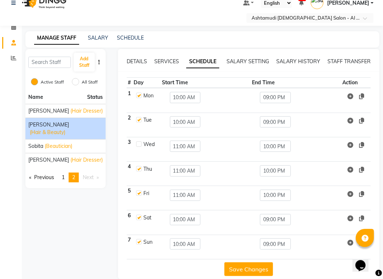
click at [241, 262] on button "Save Changes" at bounding box center [248, 269] width 49 height 14
click at [240, 262] on button "Save Changes" at bounding box center [248, 269] width 49 height 14
click at [236, 262] on button "Save Changes" at bounding box center [248, 269] width 49 height 14
click at [244, 262] on button "Save Changes" at bounding box center [248, 269] width 49 height 14
